Goal: Find specific page/section: Find specific page/section

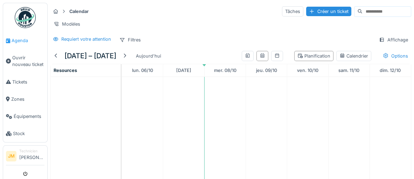
click at [21, 40] on span "Agenda" at bounding box center [28, 40] width 33 height 7
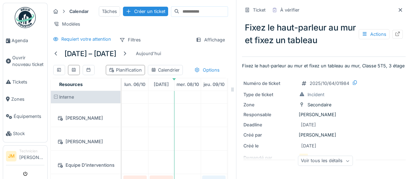
scroll to position [271, 0]
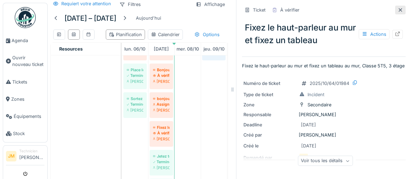
click at [402, 9] on icon at bounding box center [401, 10] width 6 height 5
